Goal: Find specific fact: Find specific fact

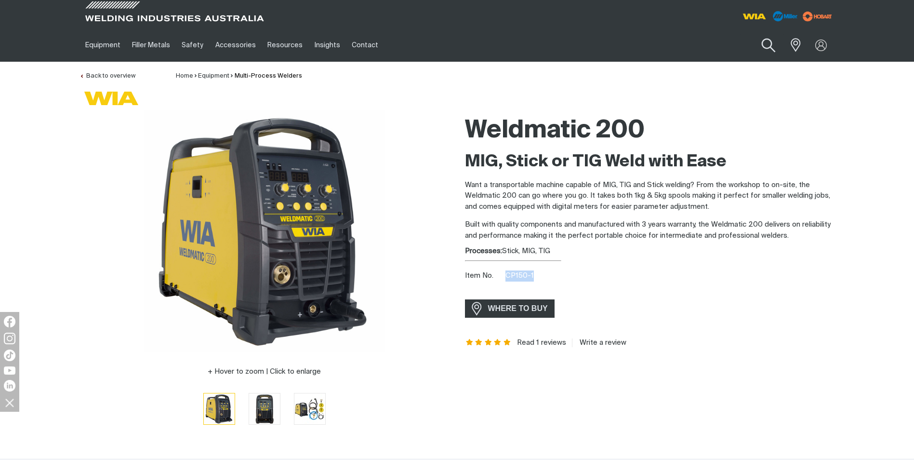
click at [764, 49] on button "Search products" at bounding box center [768, 45] width 39 height 27
click at [749, 32] on button "Search products" at bounding box center [768, 45] width 39 height 27
click at [768, 43] on button "Search products" at bounding box center [768, 45] width 39 height 27
click at [711, 49] on input "Search" at bounding box center [710, 45] width 148 height 22
type input "180"
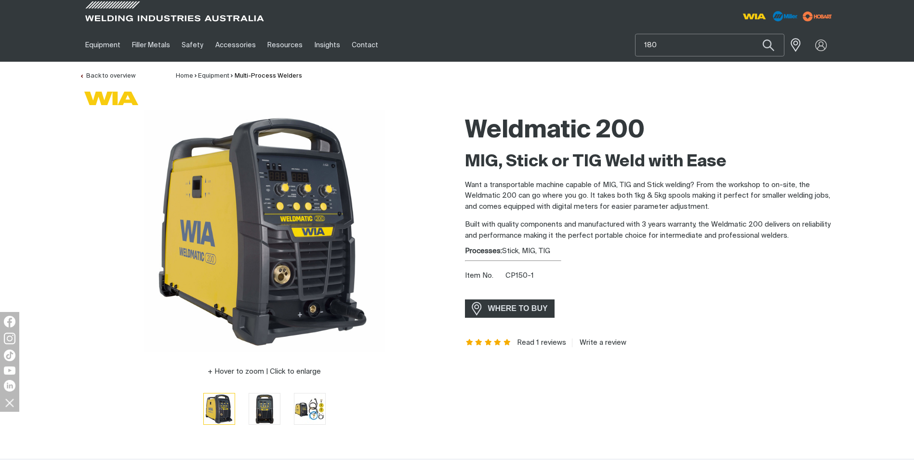
click at [752, 34] on button "Search products" at bounding box center [768, 45] width 33 height 23
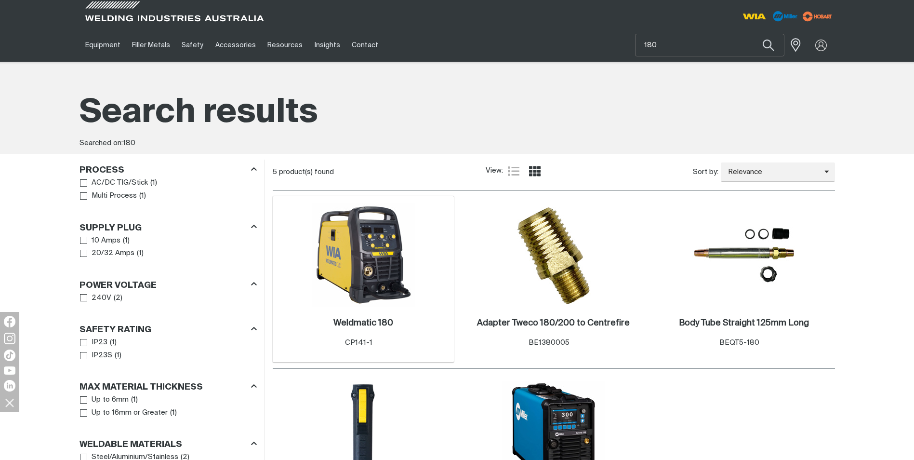
click at [399, 226] on img at bounding box center [363, 254] width 103 height 103
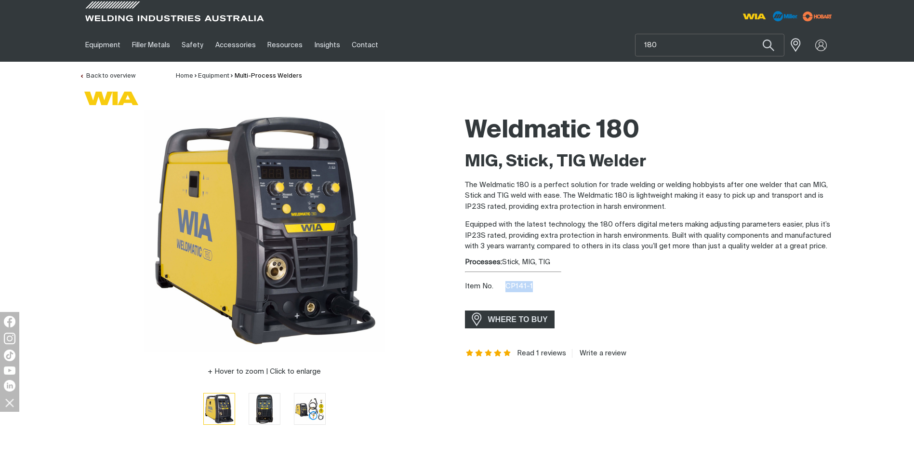
drag, startPoint x: 507, startPoint y: 283, endPoint x: 561, endPoint y: 292, distance: 54.2
click at [561, 292] on div "Item No. CP141-1" at bounding box center [650, 286] width 370 height 11
copy span "CP141-1"
